Goal: Task Accomplishment & Management: Manage account settings

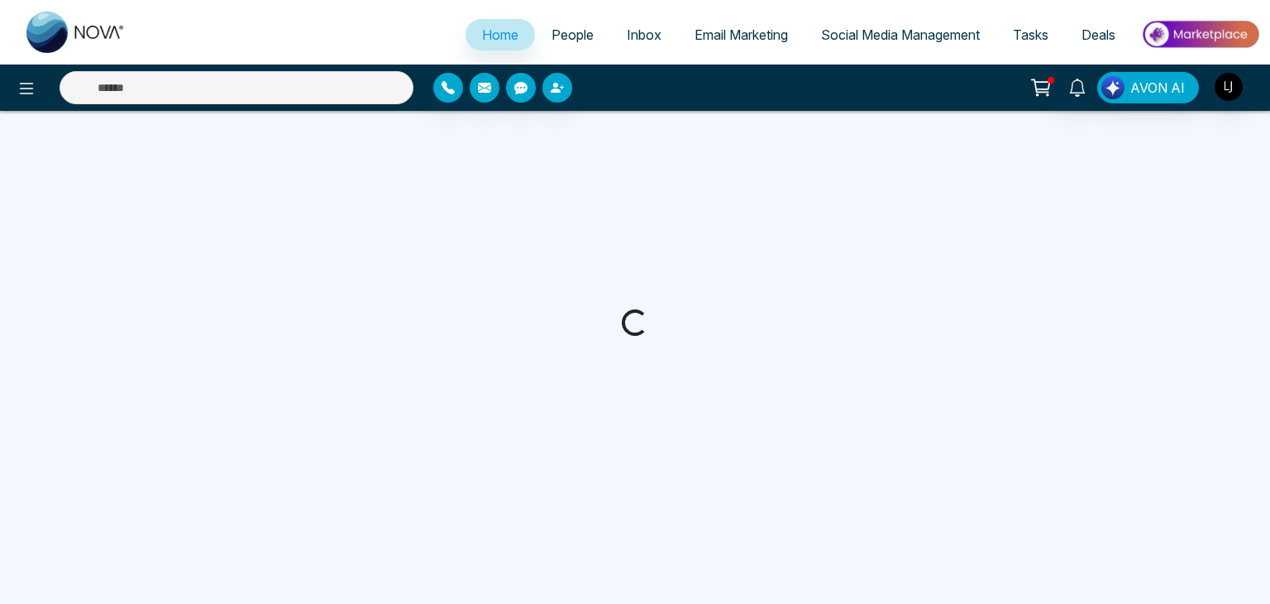
select select "*"
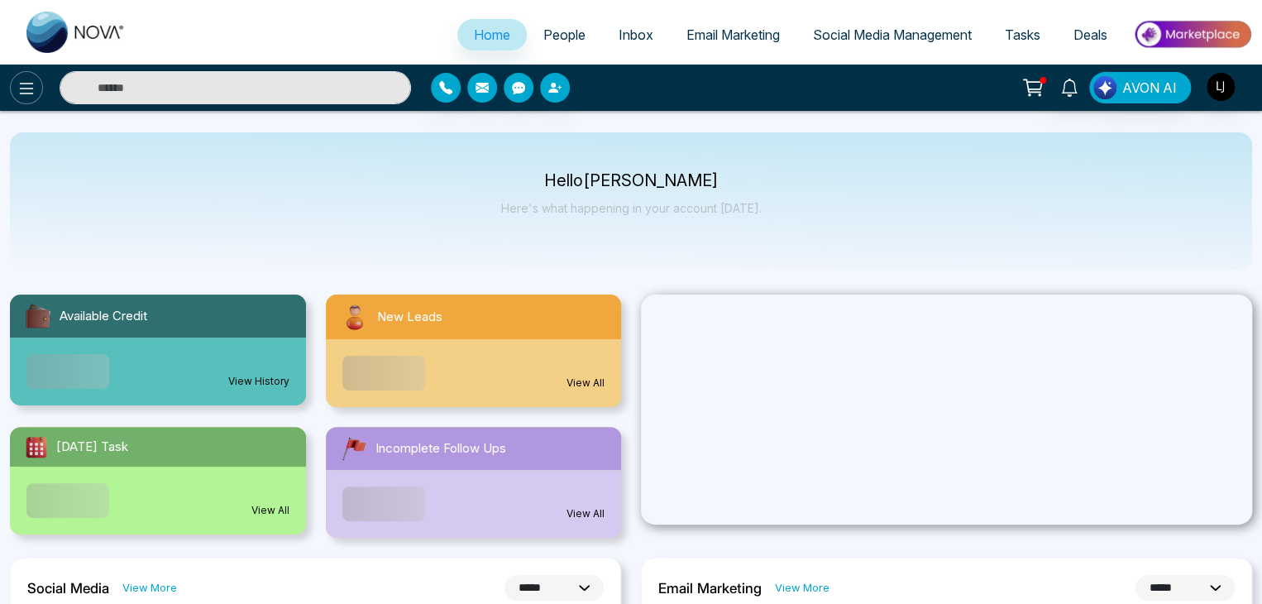
click at [34, 74] on button at bounding box center [26, 87] width 33 height 33
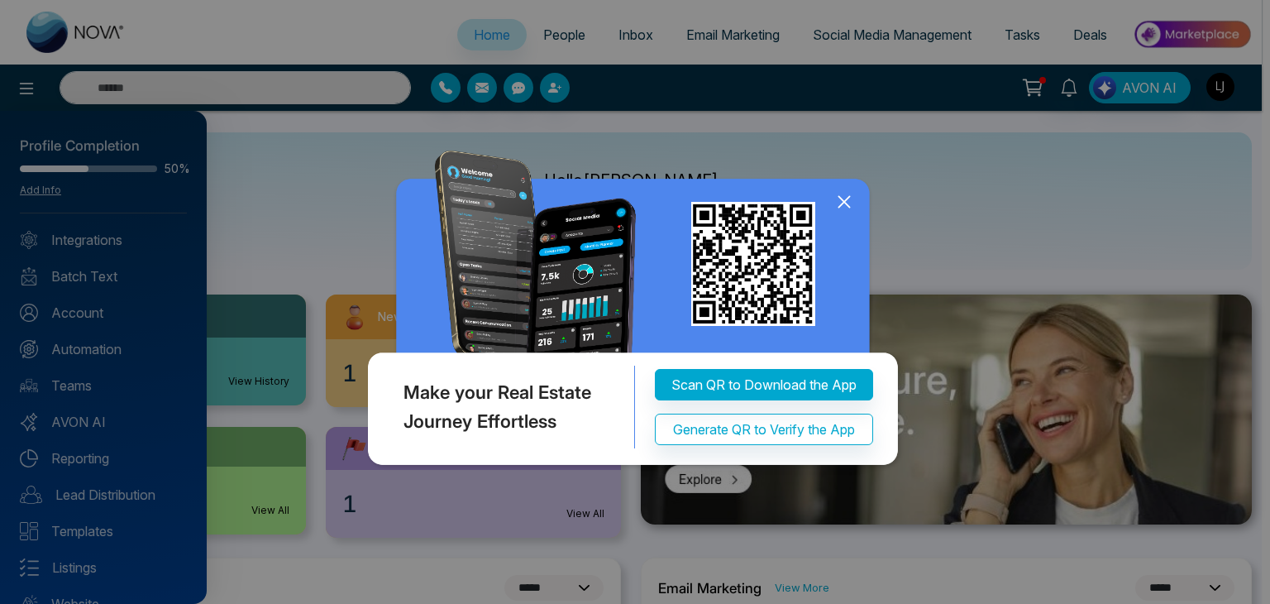
click at [83, 418] on div "Make your Real Estate Journey Effortless Scan QR to Download the App Generate Q…" at bounding box center [635, 302] width 1270 height 604
click at [847, 208] on icon at bounding box center [844, 201] width 25 height 25
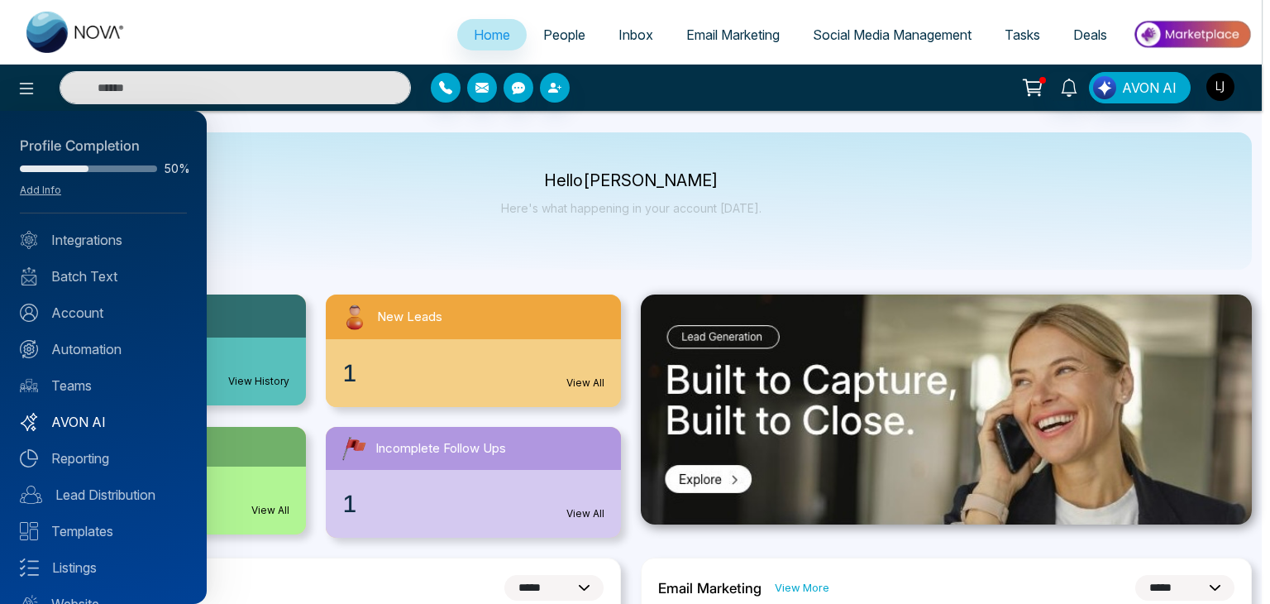
click at [119, 415] on link "AVON AI" at bounding box center [103, 422] width 167 height 20
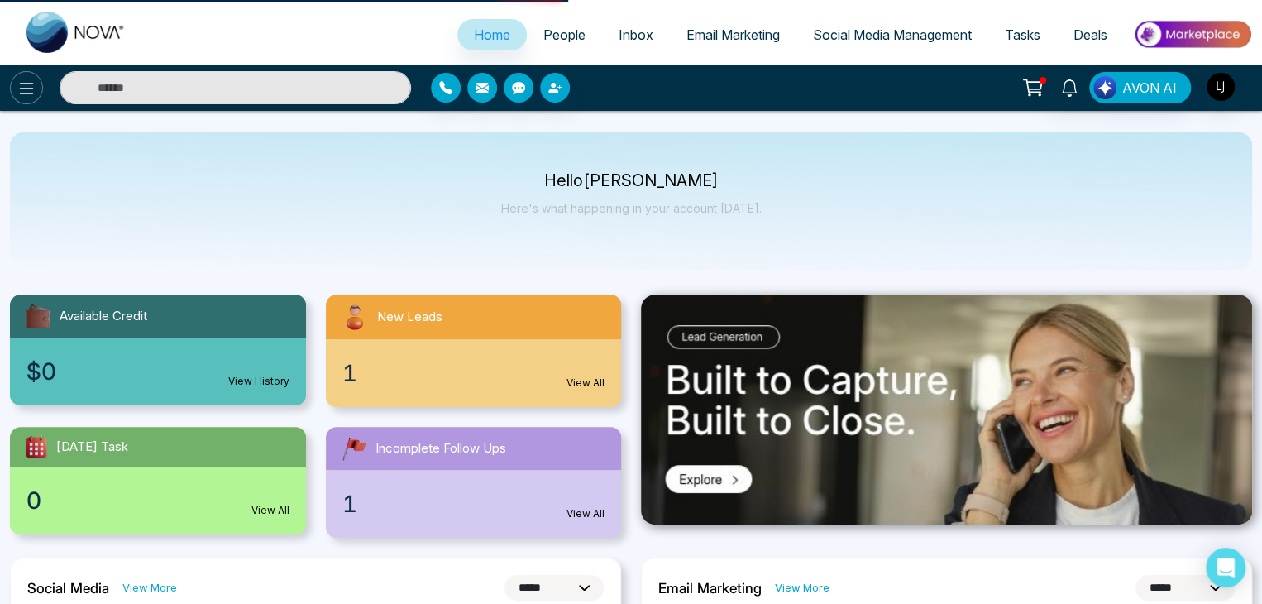
click at [31, 84] on icon at bounding box center [27, 89] width 20 height 20
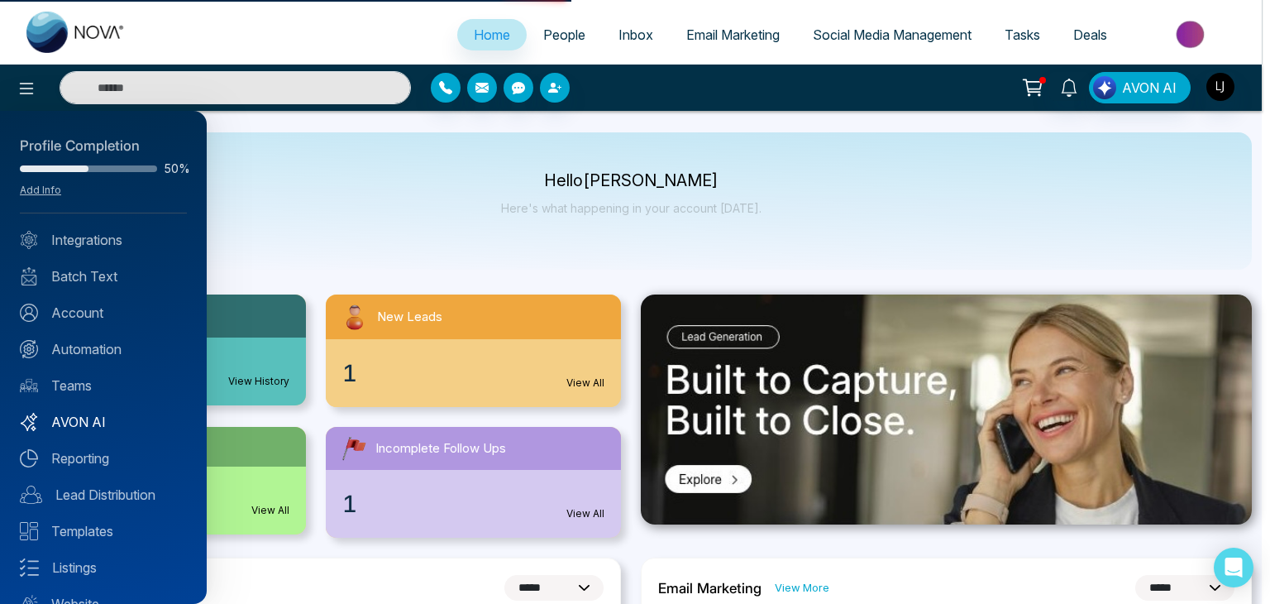
click at [67, 427] on link "AVON AI" at bounding box center [103, 422] width 167 height 20
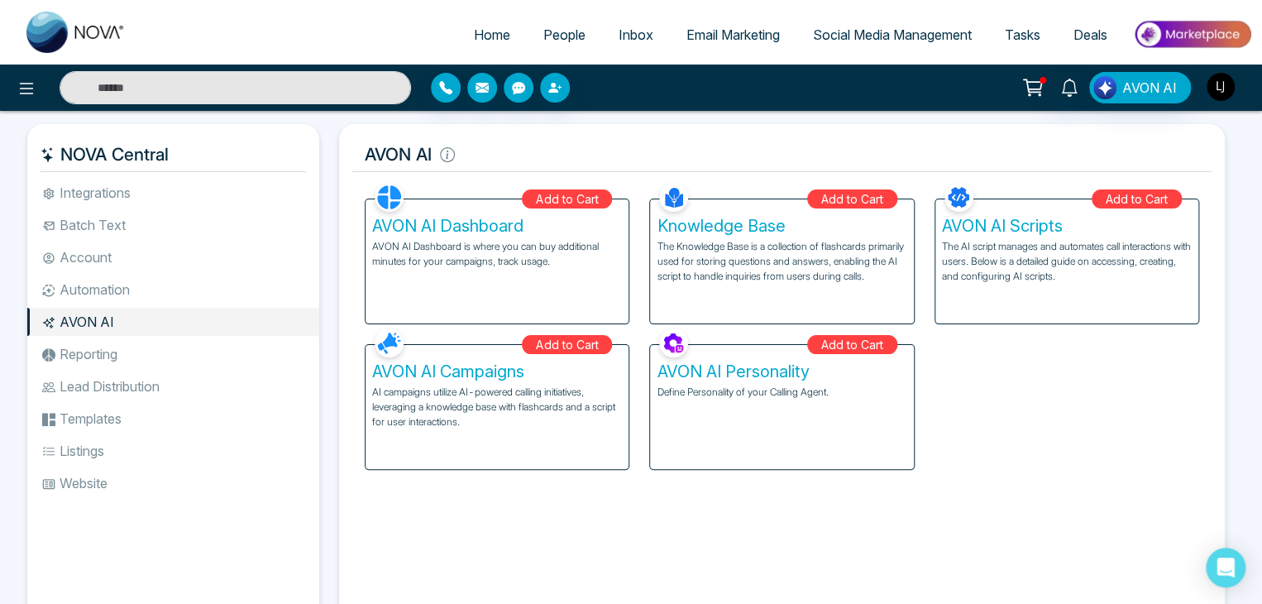
click at [1229, 85] on img "button" at bounding box center [1220, 87] width 28 height 28
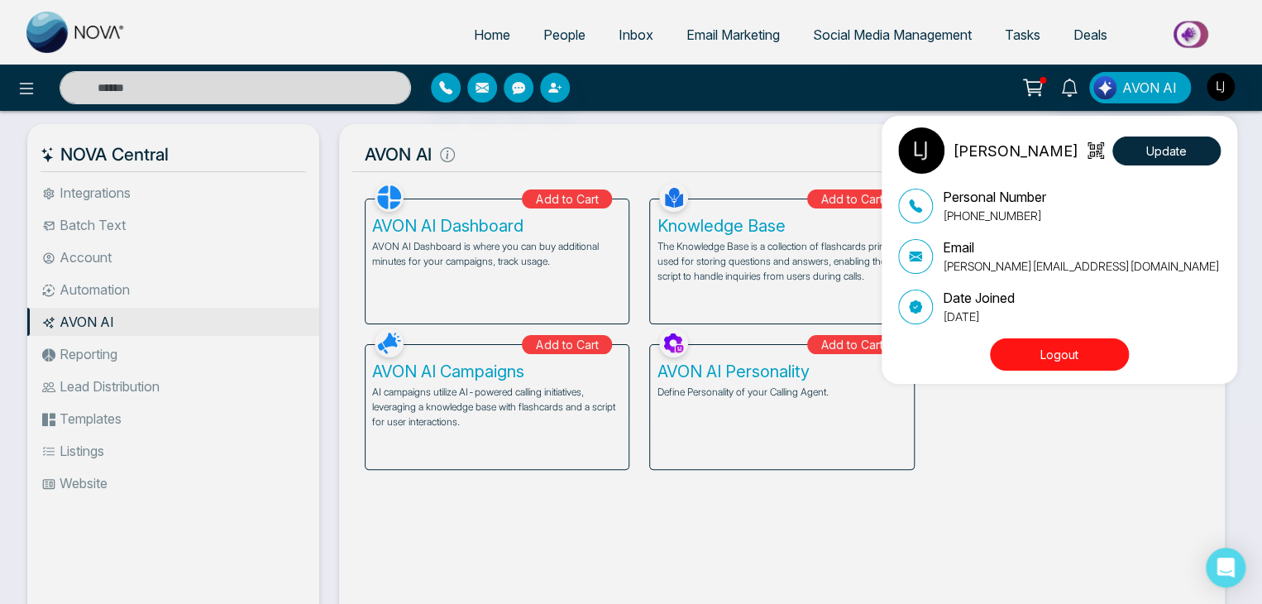
click at [1058, 355] on button "Logout" at bounding box center [1059, 354] width 139 height 32
